Goal: Task Accomplishment & Management: Use online tool/utility

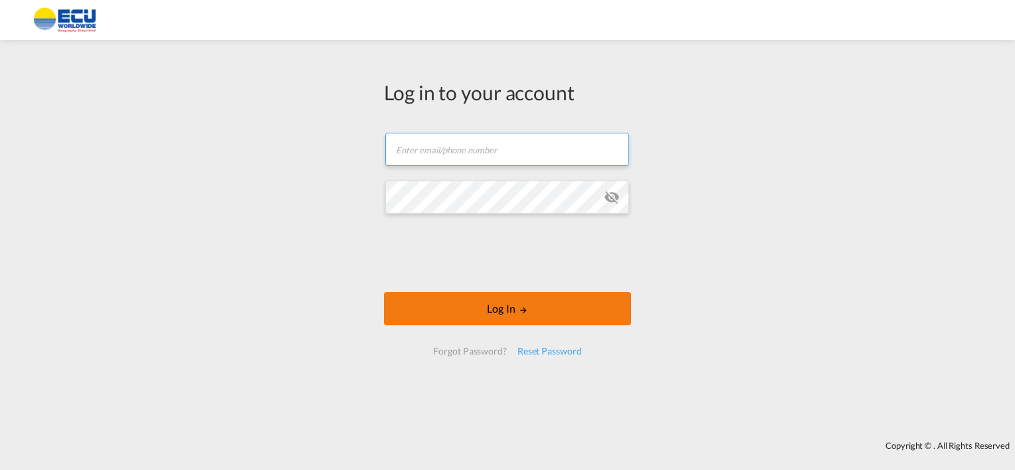
type input "[EMAIL_ADDRESS][DOMAIN_NAME]"
click at [486, 306] on button "Log In" at bounding box center [507, 308] width 247 height 33
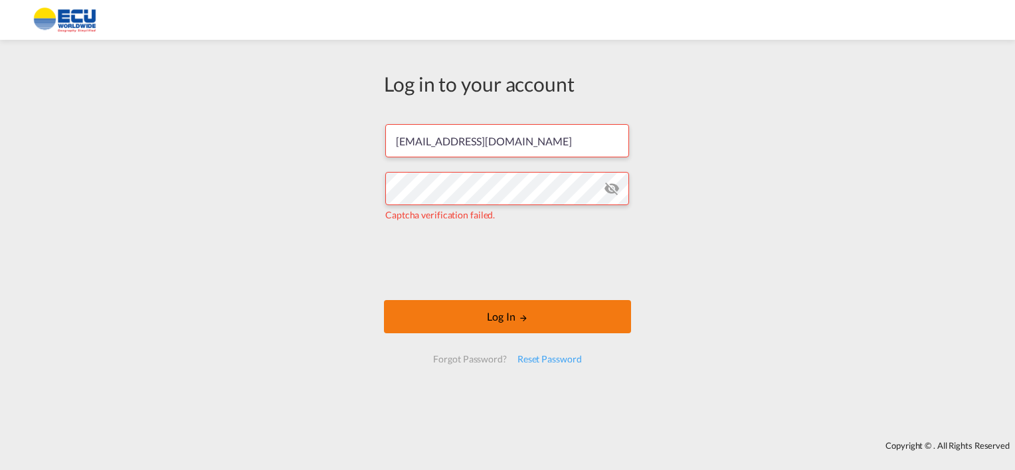
click at [500, 317] on button "Log In" at bounding box center [507, 316] width 247 height 33
click at [478, 312] on button "Log In" at bounding box center [507, 316] width 247 height 33
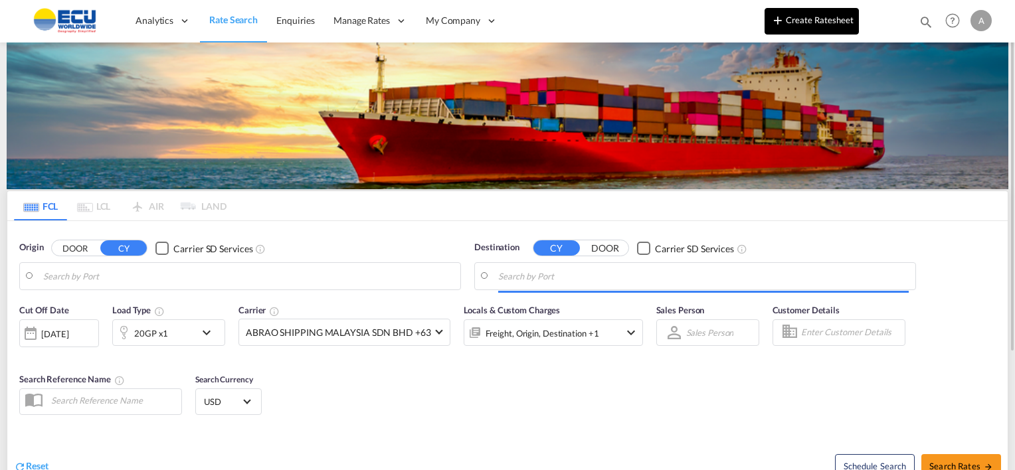
type input "[GEOGRAPHIC_DATA] ([GEOGRAPHIC_DATA]), [GEOGRAPHIC_DATA]"
type input "[GEOGRAPHIC_DATA], CIABJ"
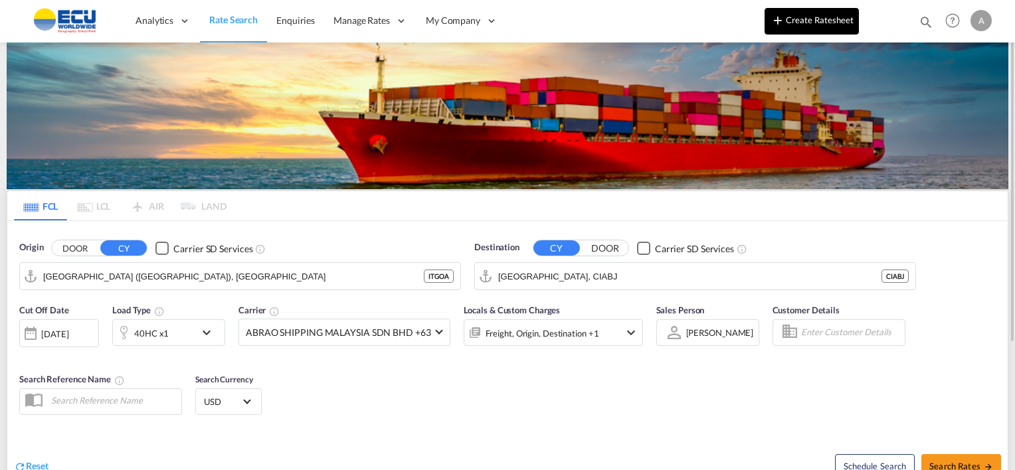
click at [779, 21] on md-icon "icon-plus 400-fg" at bounding box center [778, 20] width 16 height 16
